Goal: Task Accomplishment & Management: Use online tool/utility

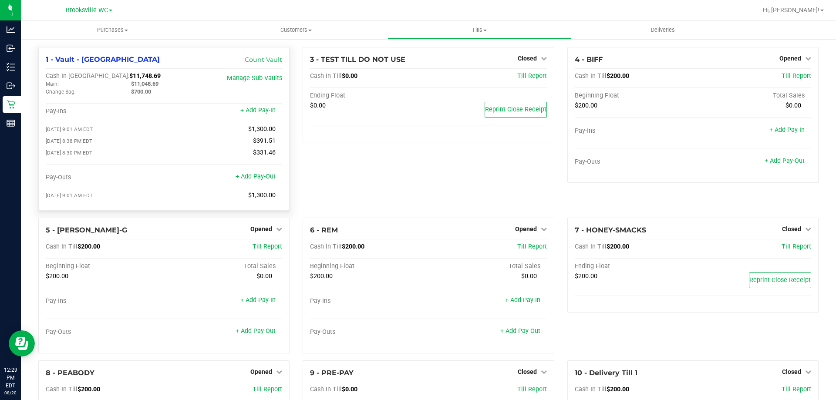
click at [266, 111] on link "+ Add Pay-In" at bounding box center [257, 110] width 35 height 7
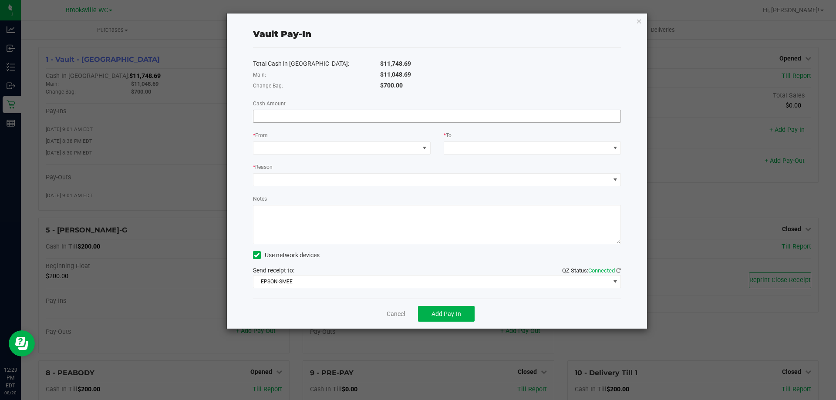
click at [549, 119] on input at bounding box center [436, 116] width 367 height 12
type input "$1,300.00"
click at [422, 145] on span at bounding box center [424, 148] width 7 height 7
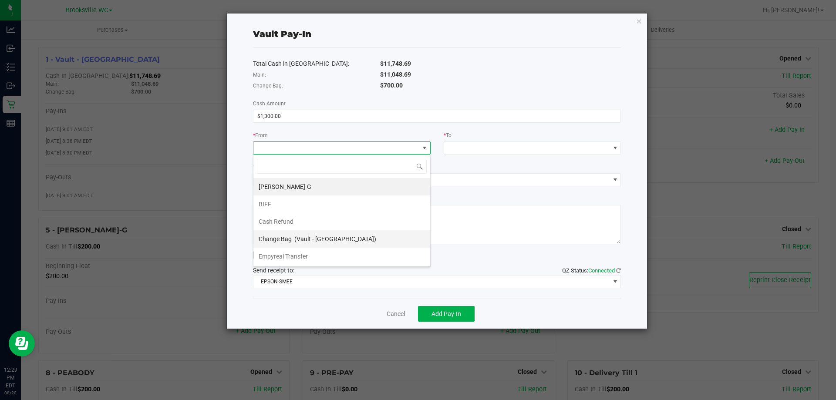
scroll to position [13, 178]
click at [326, 253] on li "Empyreal Transfer" at bounding box center [341, 256] width 177 height 17
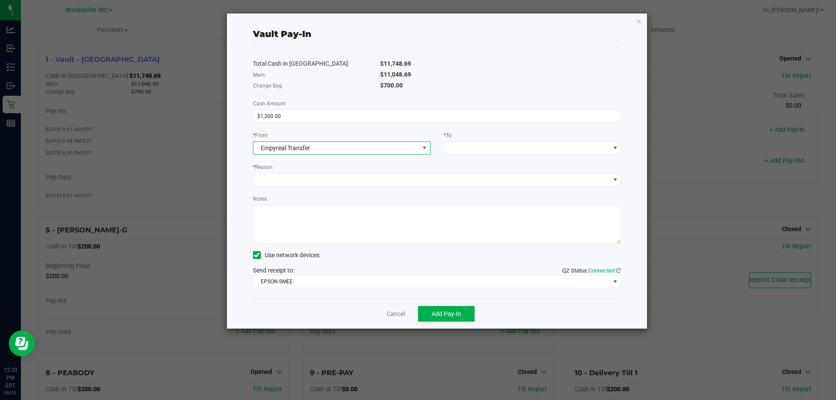
click at [375, 145] on span "Empyreal Transfer" at bounding box center [336, 148] width 166 height 12
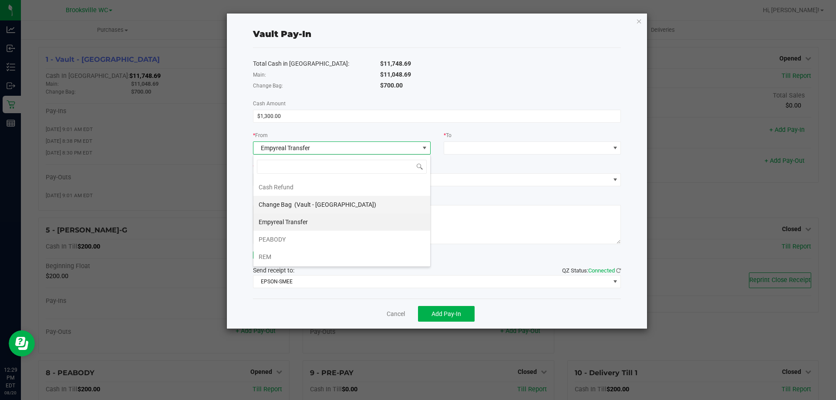
scroll to position [35, 0]
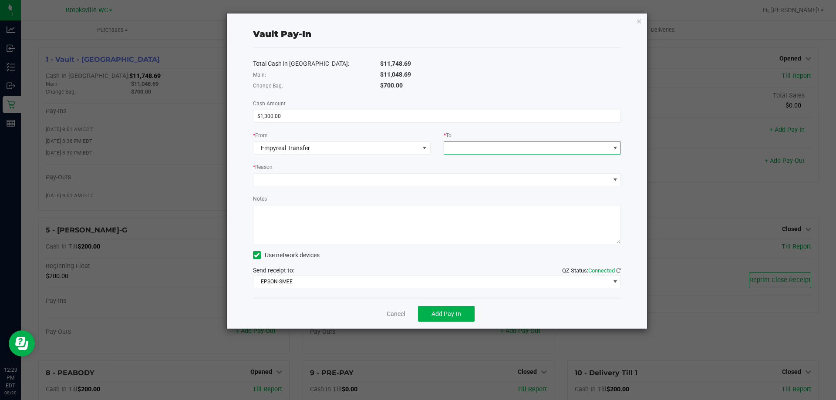
click at [523, 143] on span at bounding box center [527, 148] width 166 height 12
click at [506, 190] on span "(Vault - [GEOGRAPHIC_DATA])" at bounding box center [526, 186] width 82 height 7
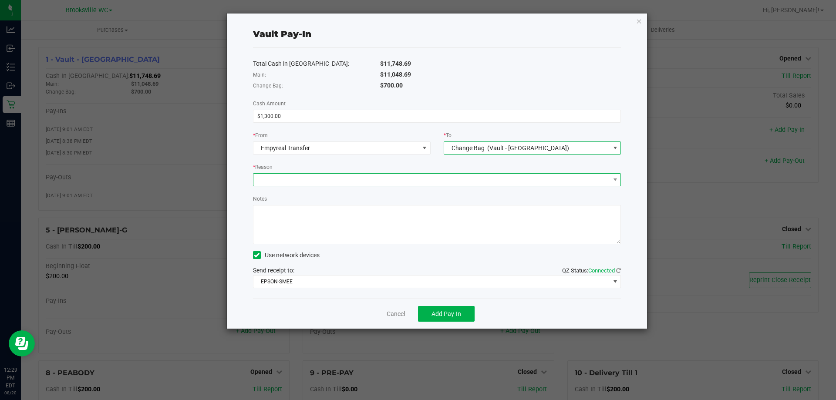
click at [336, 183] on span at bounding box center [431, 180] width 357 height 12
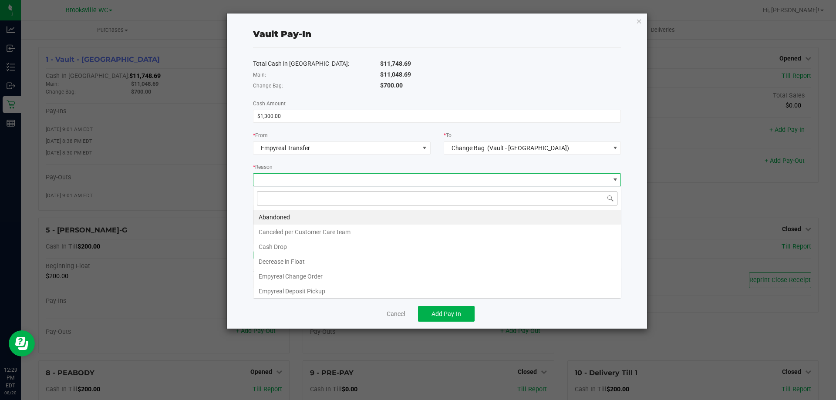
scroll to position [13, 368]
click at [315, 277] on li "Empyreal Change Order" at bounding box center [436, 276] width 367 height 15
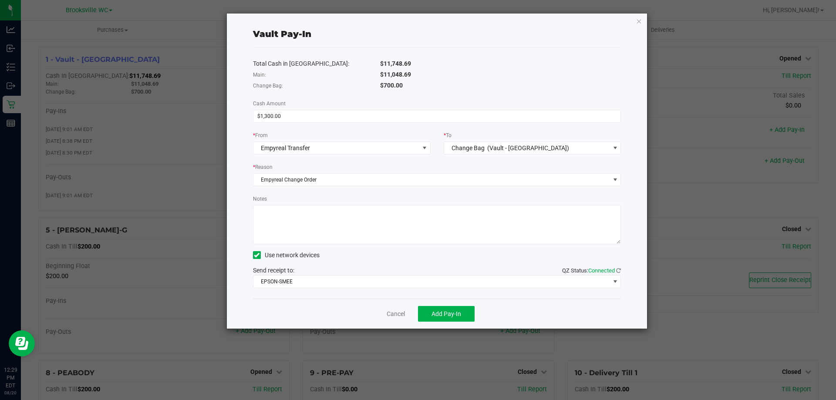
drag, startPoint x: 350, startPoint y: 232, endPoint x: 360, endPoint y: 230, distance: 10.2
click at [350, 231] on textarea "Notes" at bounding box center [437, 224] width 368 height 39
type textarea "c"
type textarea "pay-in cb"
click at [451, 309] on button "Add Pay-In" at bounding box center [446, 314] width 57 height 16
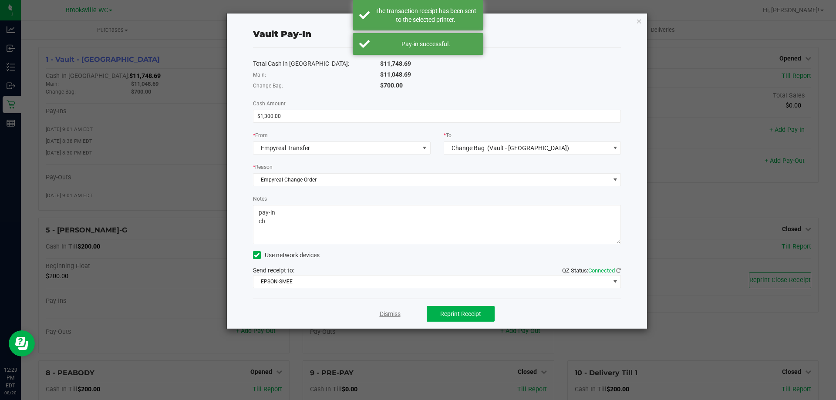
click at [395, 312] on link "Dismiss" at bounding box center [390, 314] width 21 height 9
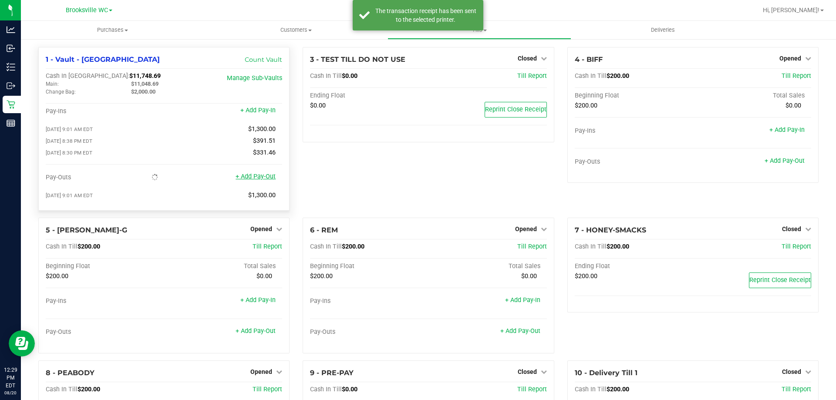
click at [261, 178] on link "+ Add Pay-Out" at bounding box center [256, 176] width 40 height 7
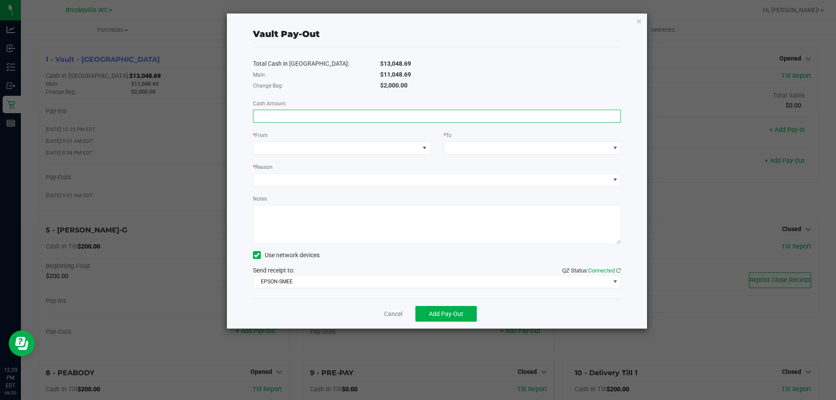
click at [473, 116] on input at bounding box center [436, 116] width 367 height 12
type input "$11,048.69"
click at [414, 142] on span at bounding box center [336, 148] width 166 height 12
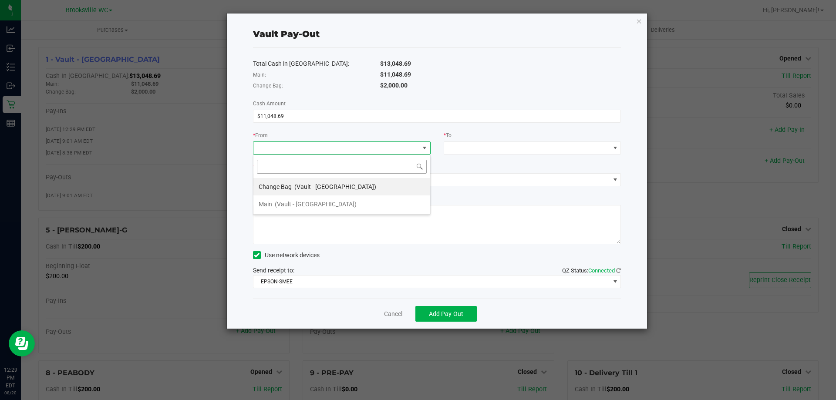
scroll to position [13, 178]
click at [370, 196] on li "Main (Vault - [GEOGRAPHIC_DATA])" at bounding box center [341, 203] width 177 height 17
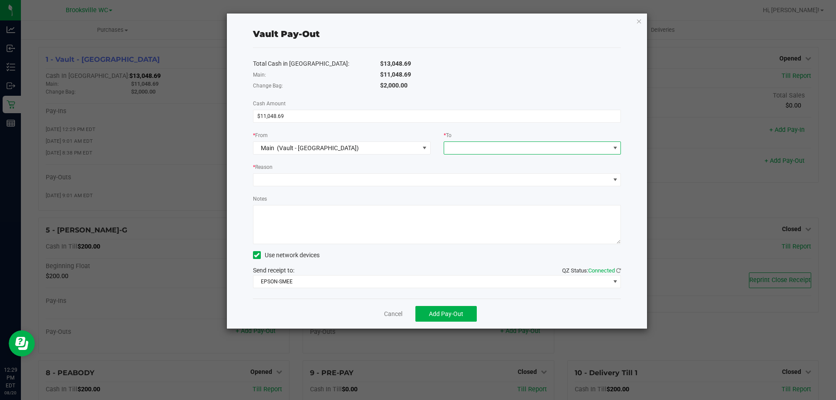
click at [503, 144] on span at bounding box center [527, 148] width 166 height 12
click at [482, 253] on span "Empyreal Transfer" at bounding box center [473, 256] width 49 height 7
click at [397, 182] on span at bounding box center [431, 180] width 357 height 12
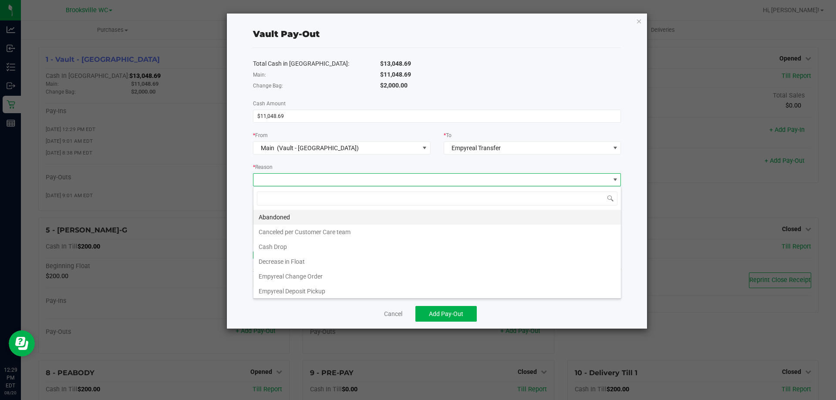
scroll to position [13, 368]
click at [320, 292] on li "Empyreal Deposit Pickup" at bounding box center [436, 291] width 367 height 15
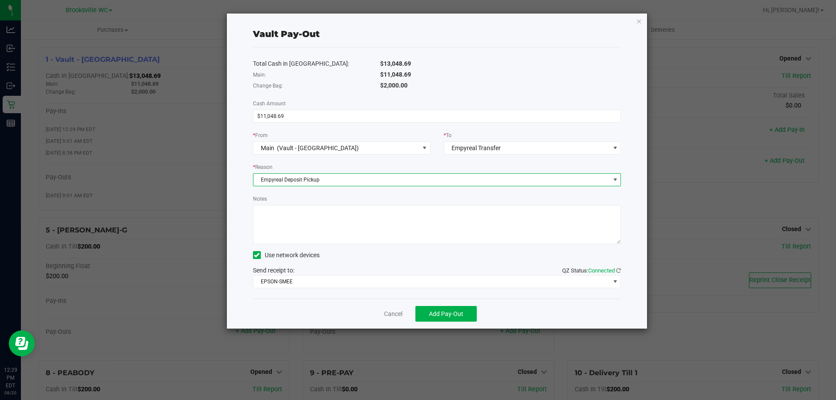
click at [320, 231] on textarea "Notes" at bounding box center [437, 224] width 368 height 39
type textarea "cb"
click at [511, 77] on div "$11,048.69" at bounding box center [501, 74] width 254 height 9
click at [467, 310] on button "Add Pay-Out" at bounding box center [445, 314] width 61 height 16
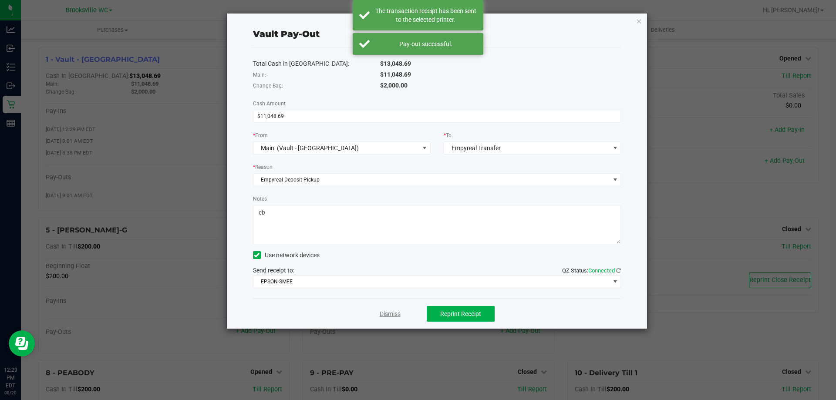
click at [388, 315] on link "Dismiss" at bounding box center [390, 314] width 21 height 9
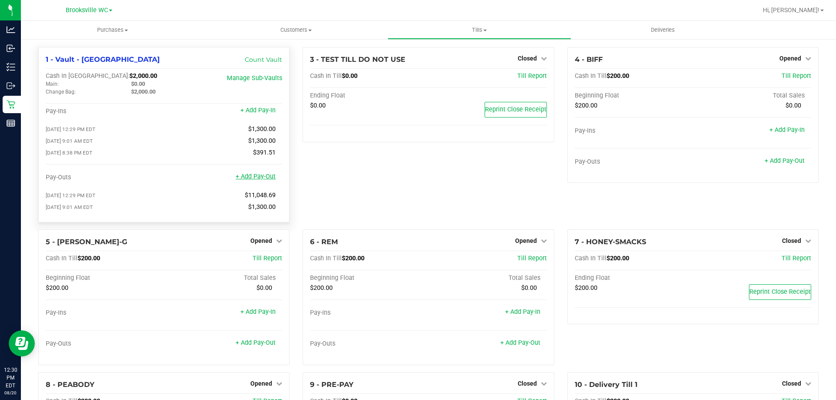
click at [256, 180] on link "+ Add Pay-Out" at bounding box center [256, 176] width 40 height 7
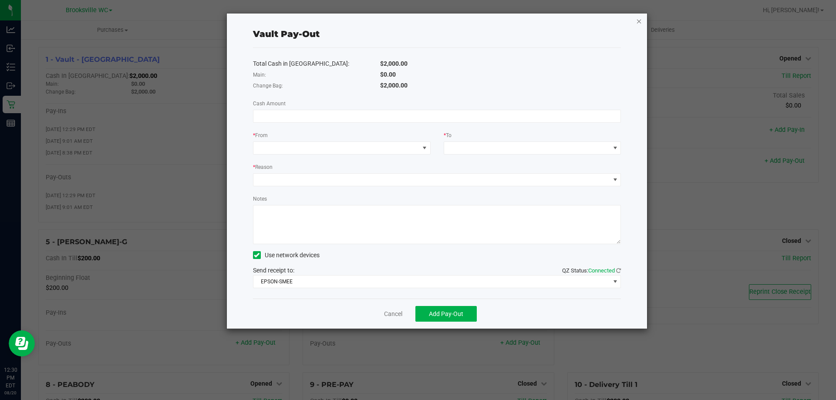
click at [638, 20] on icon "button" at bounding box center [639, 21] width 6 height 10
